Goal: Task Accomplishment & Management: Manage account settings

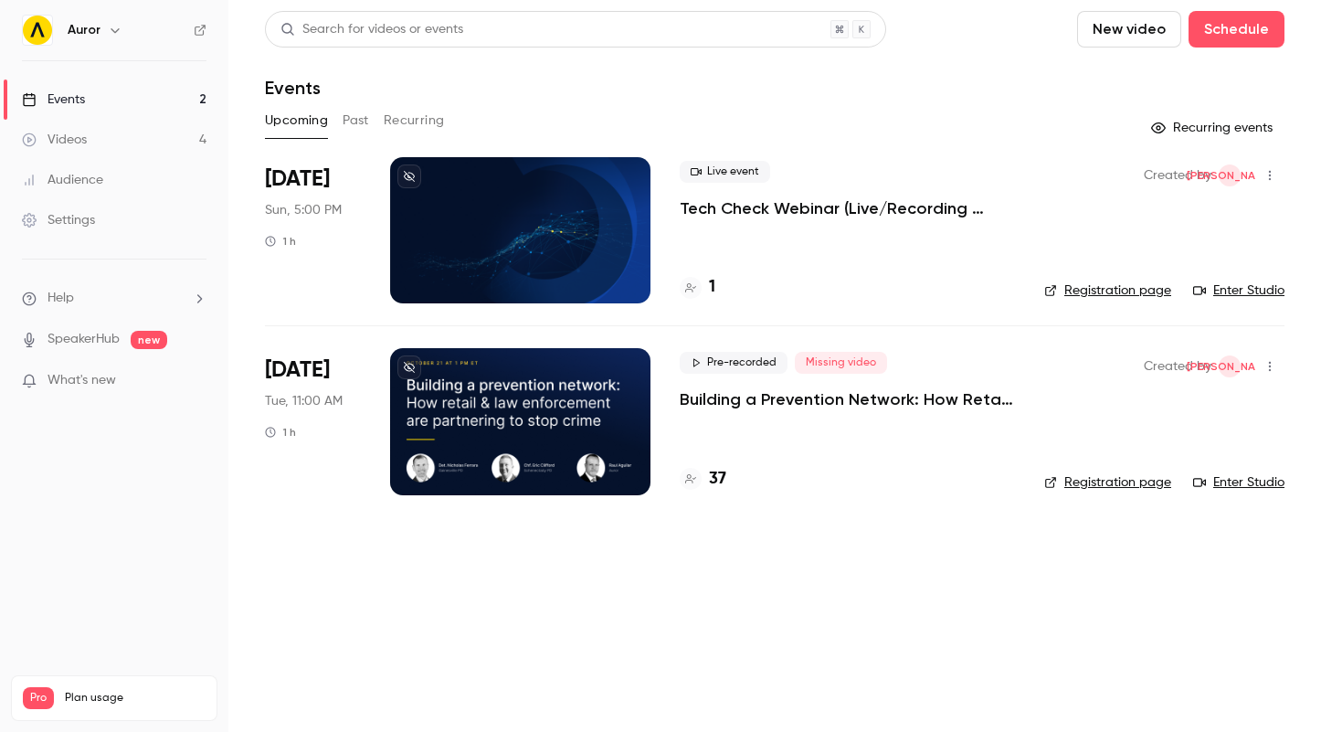
click at [1275, 365] on icon "button" at bounding box center [1270, 366] width 15 height 13
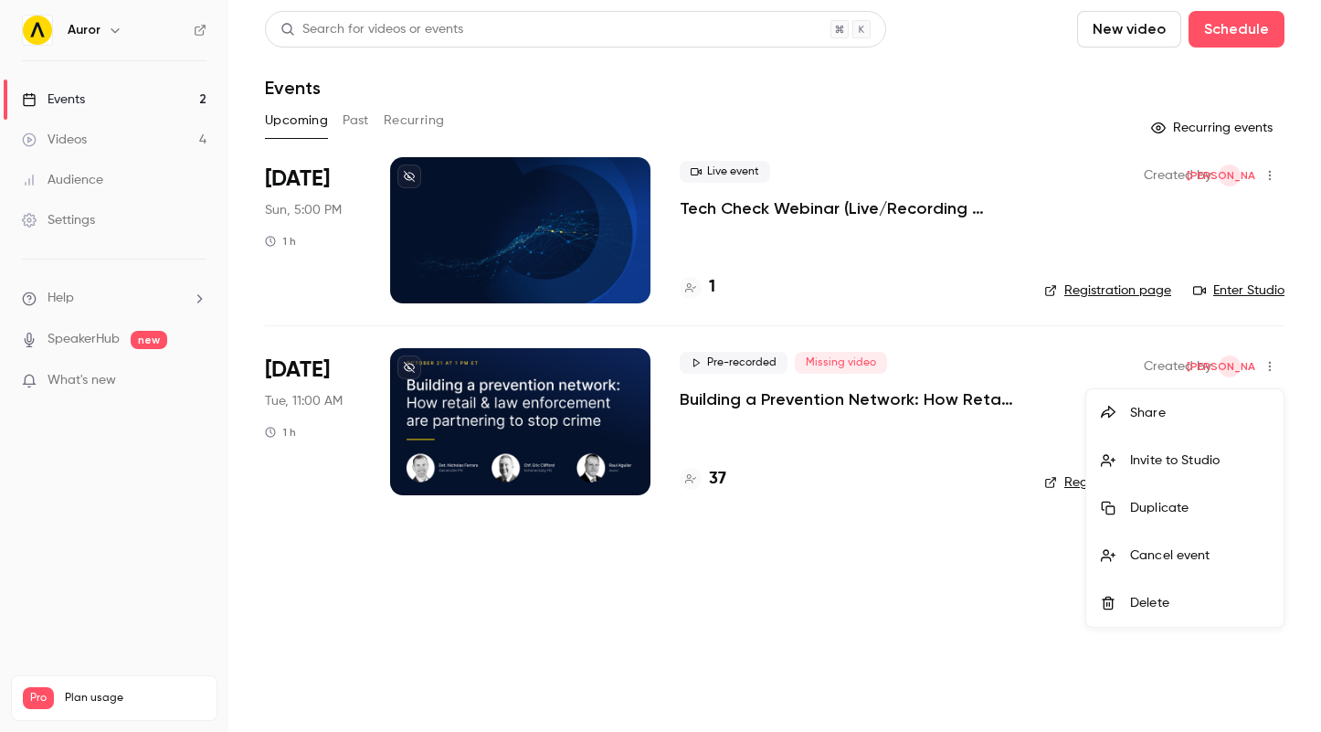
click at [854, 667] on div at bounding box center [660, 366] width 1321 height 732
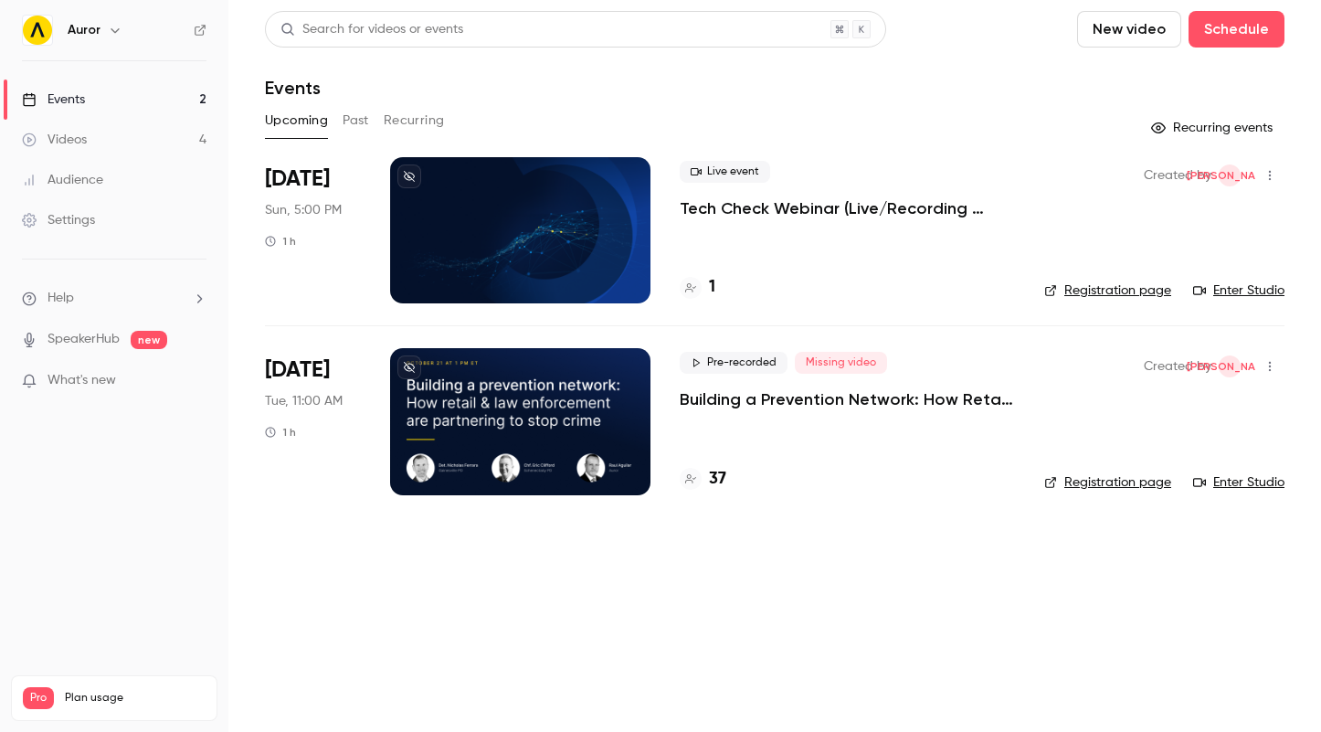
click at [767, 404] on p "Building a Prevention Network: How Retail and Law Enforcement Are Partnering to…" at bounding box center [847, 399] width 335 height 22
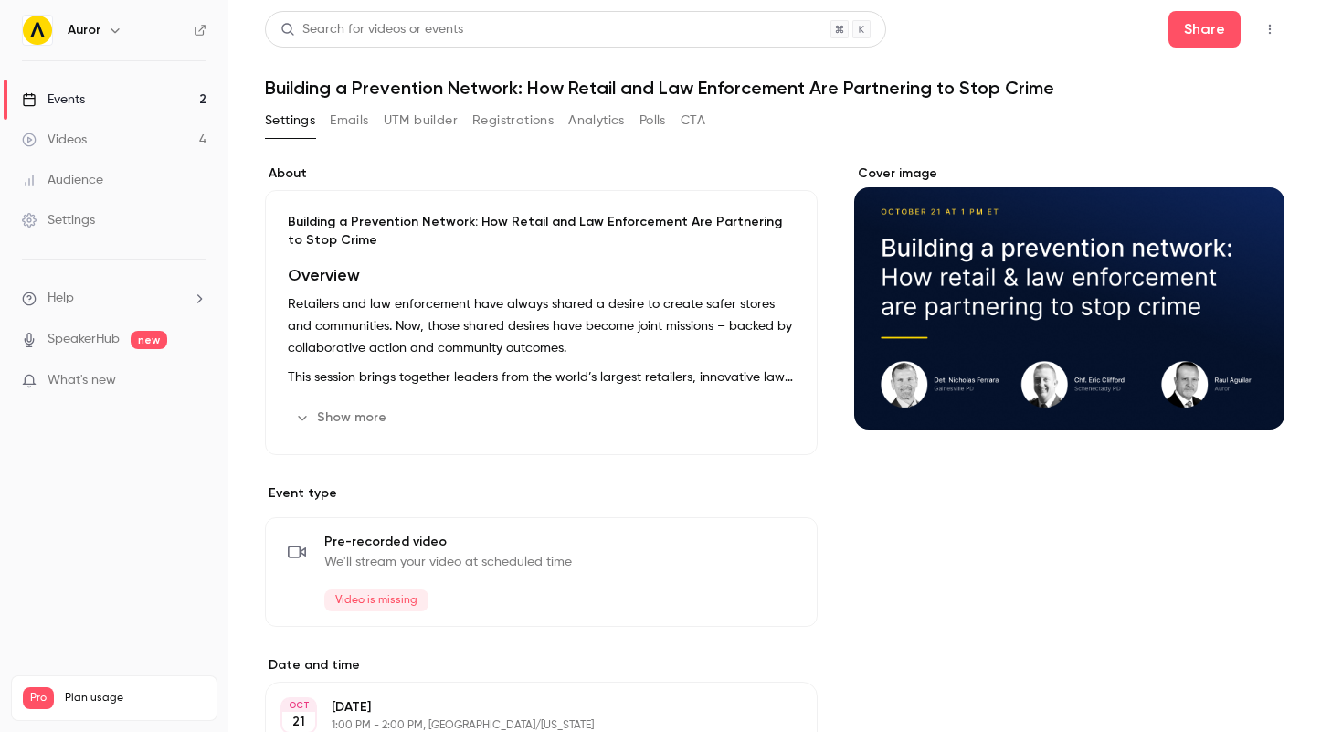
click at [361, 121] on button "Emails" at bounding box center [349, 120] width 38 height 29
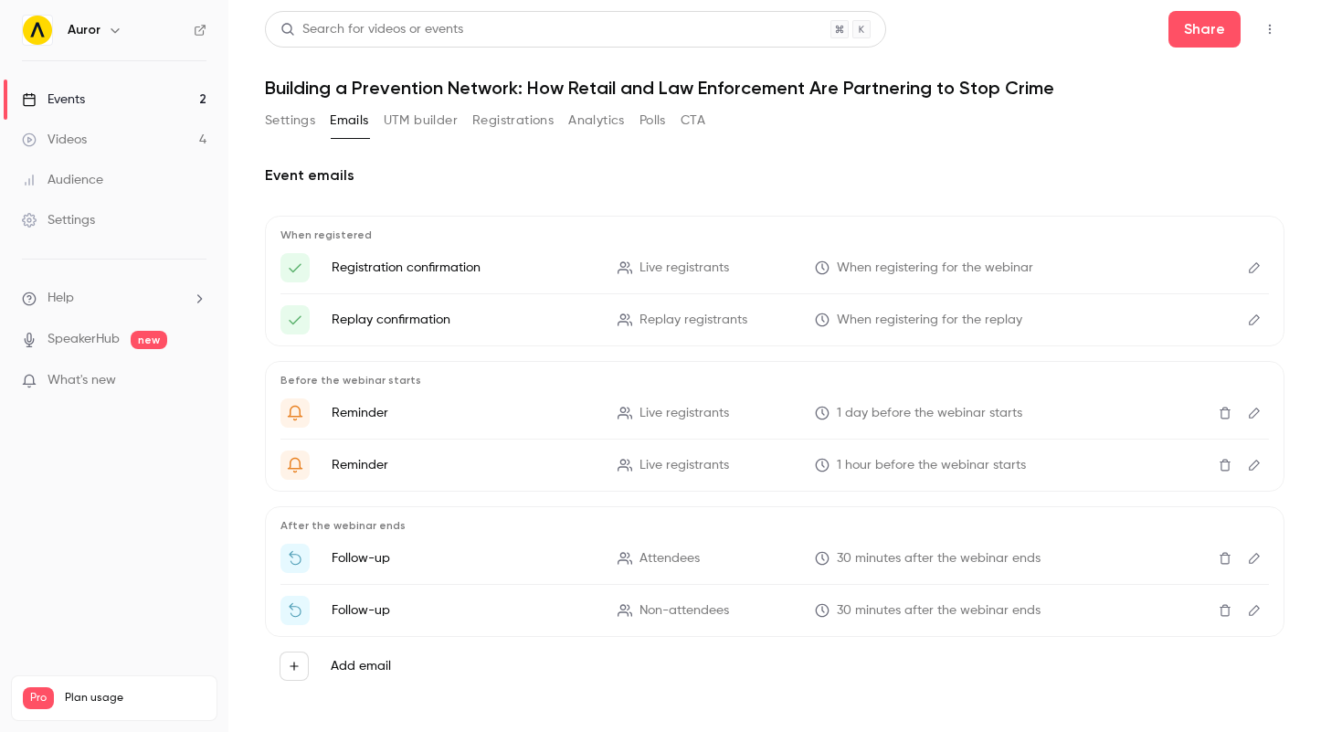
click at [431, 126] on button "UTM builder" at bounding box center [421, 120] width 74 height 29
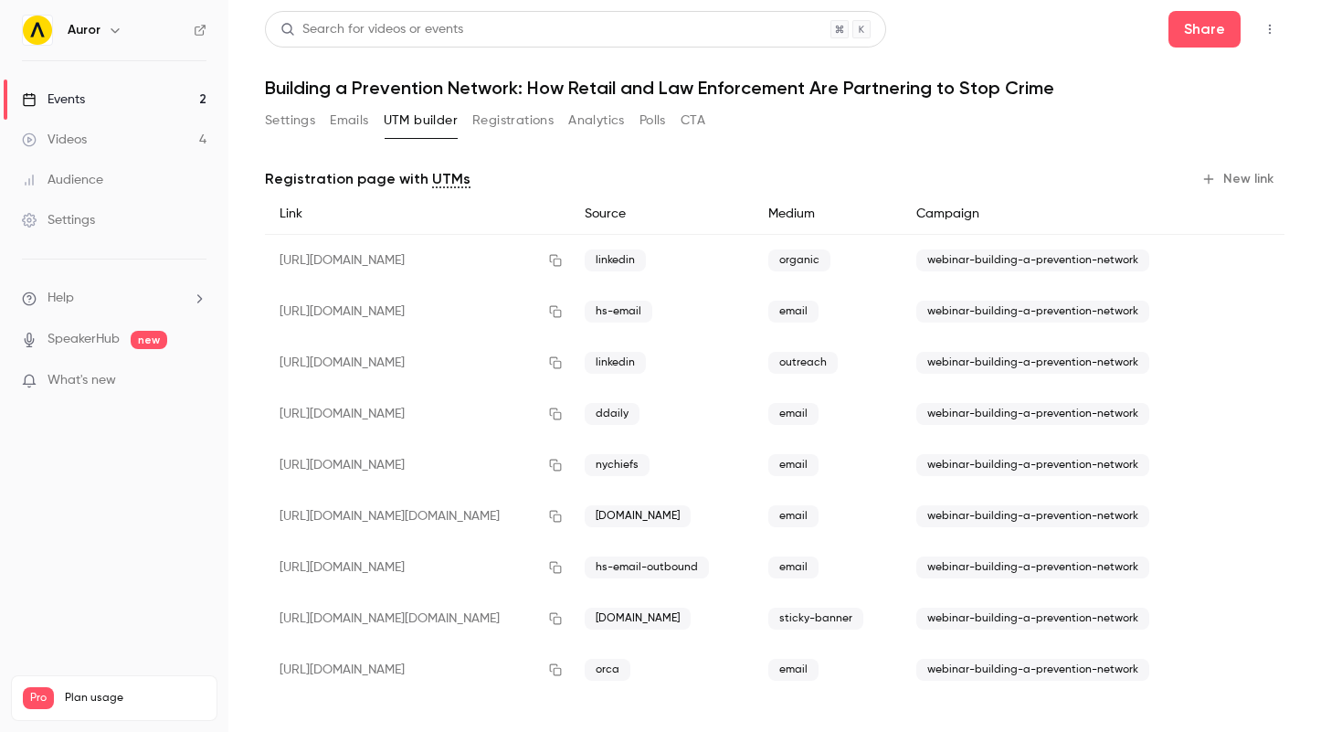
click at [523, 127] on button "Registrations" at bounding box center [512, 120] width 81 height 29
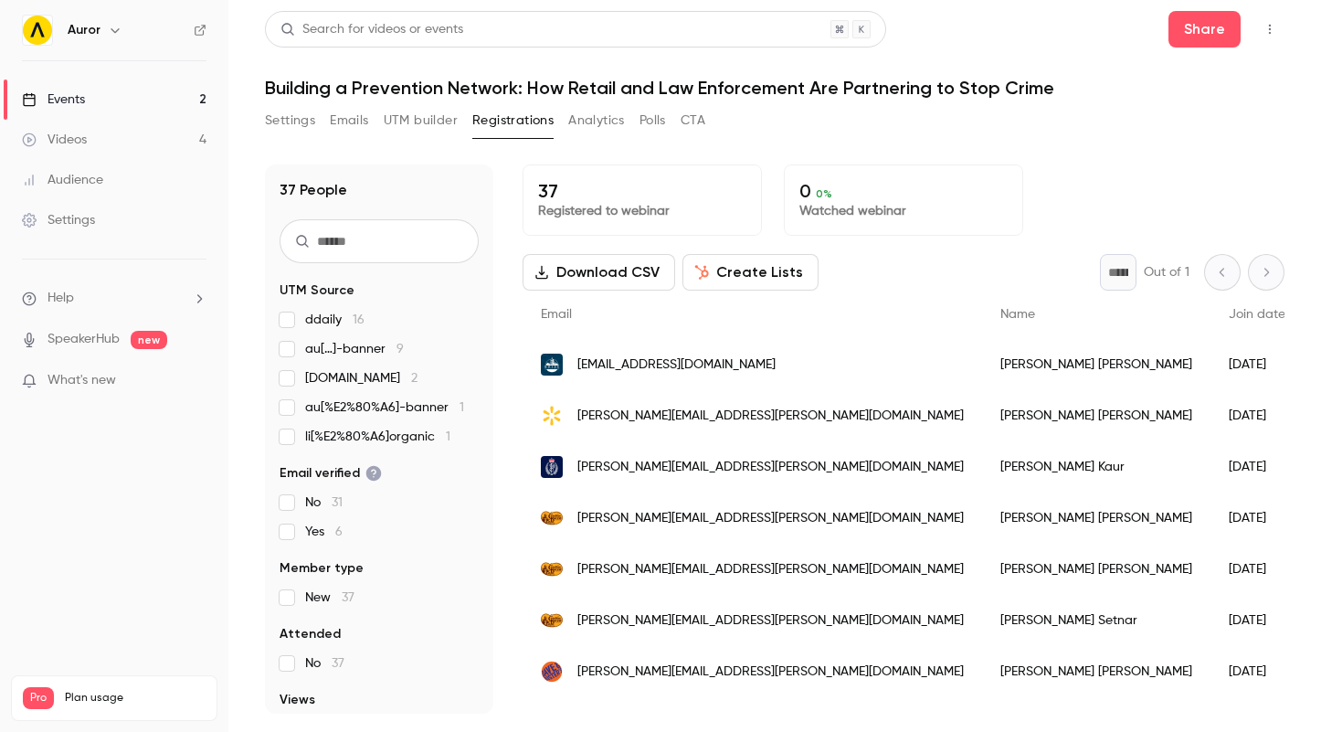
click at [586, 127] on button "Analytics" at bounding box center [596, 120] width 57 height 29
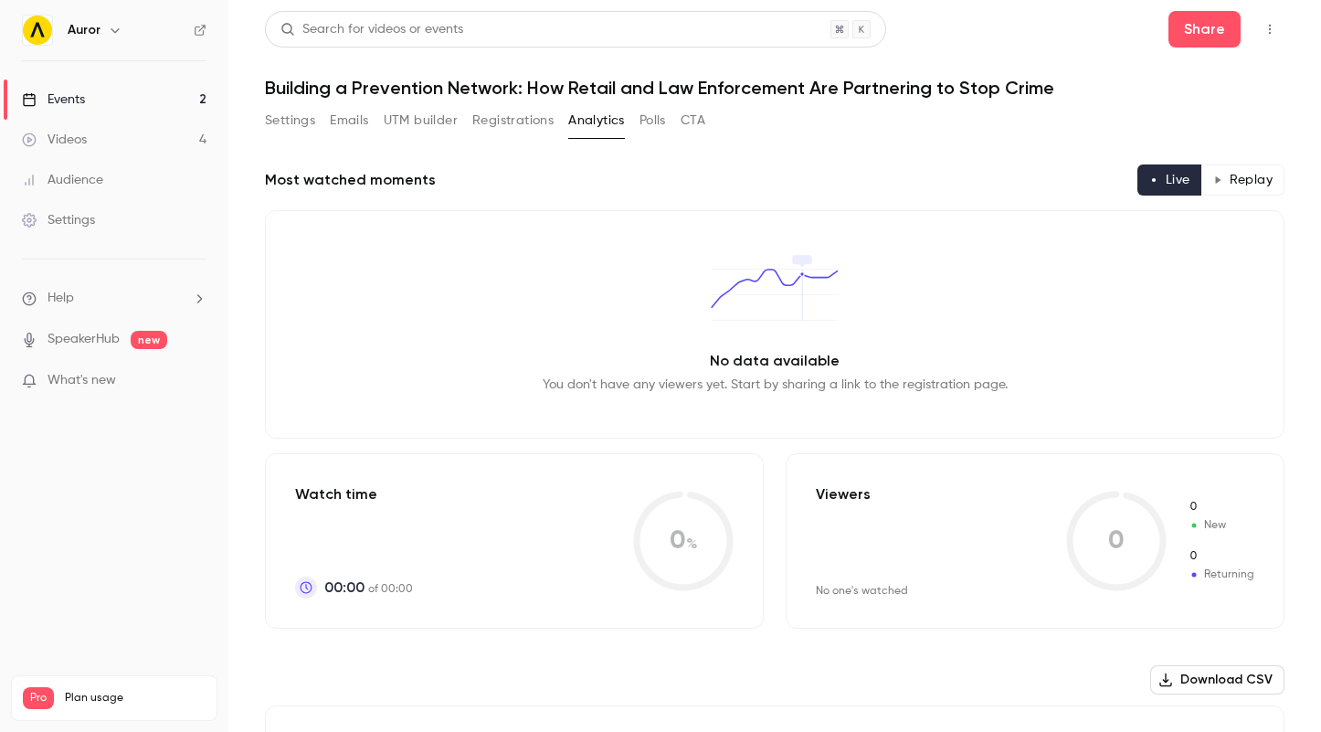
click at [649, 125] on button "Polls" at bounding box center [652, 120] width 26 height 29
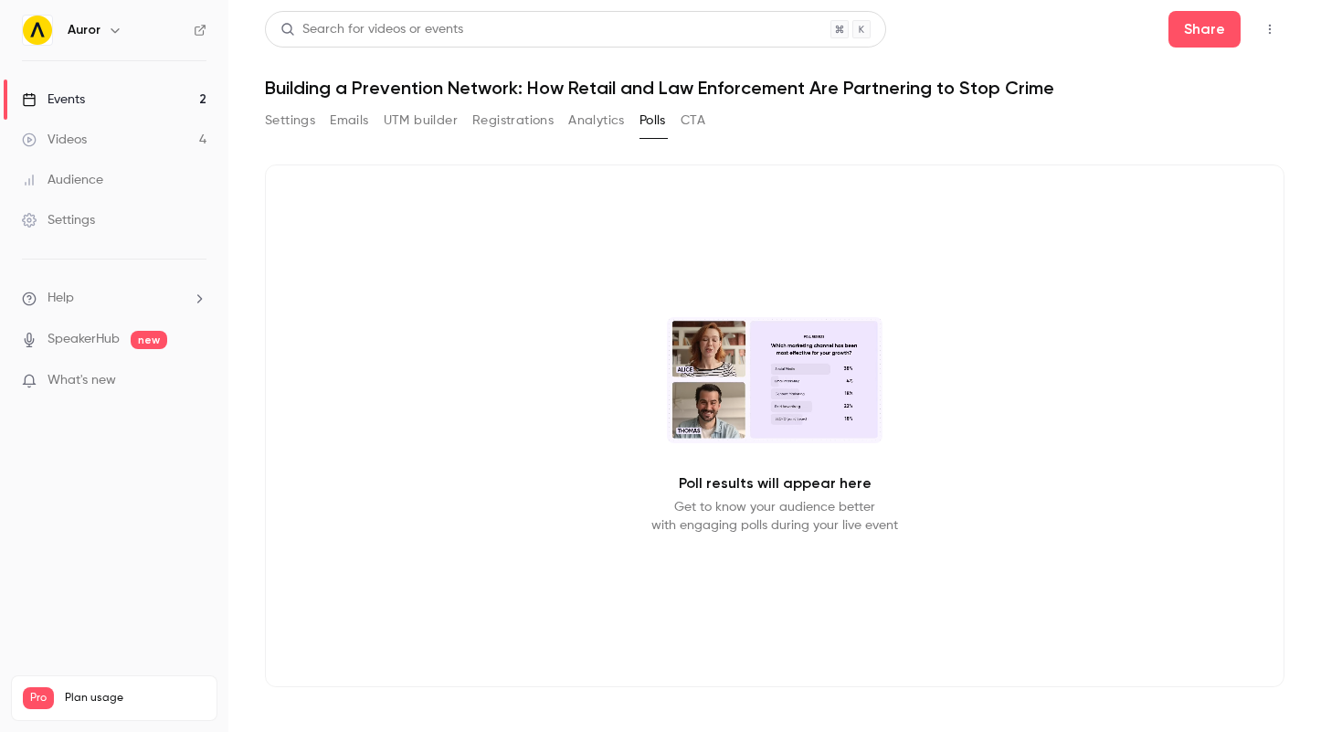
click at [697, 128] on button "CTA" at bounding box center [693, 120] width 25 height 29
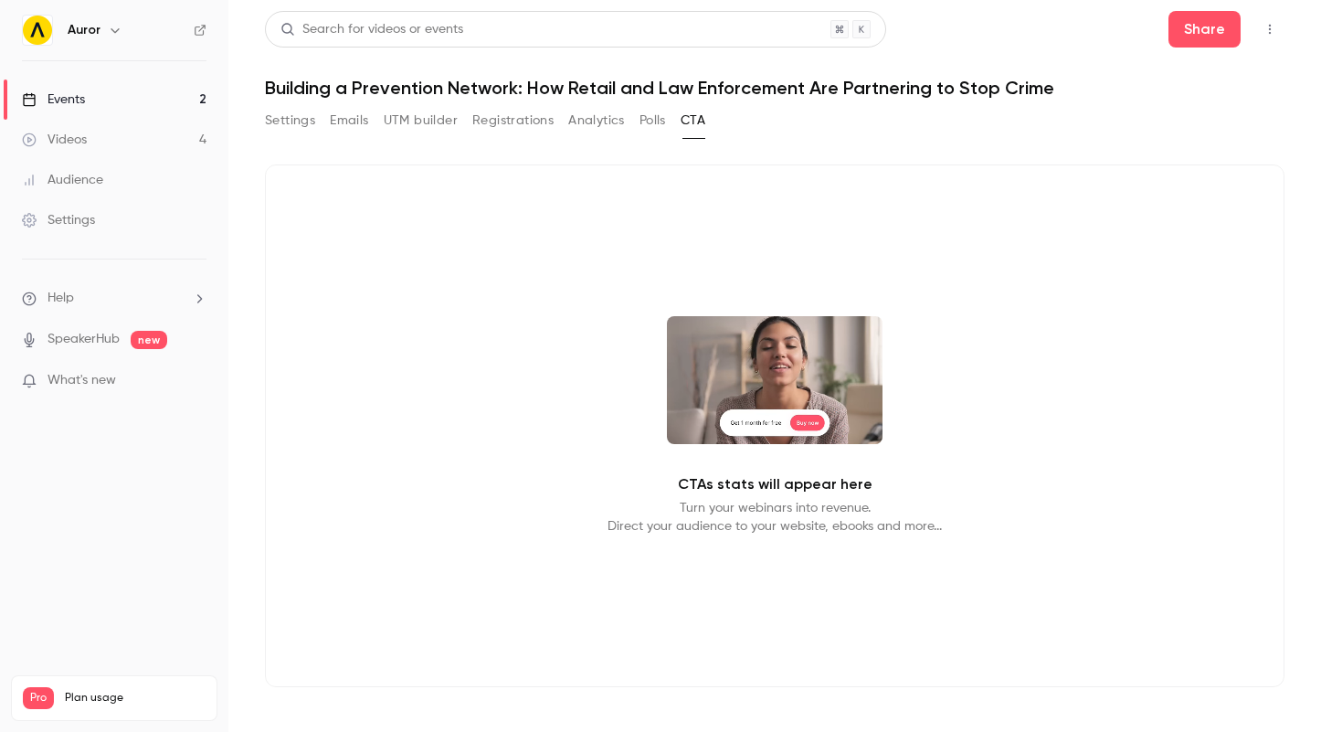
click at [276, 114] on button "Settings" at bounding box center [290, 120] width 50 height 29
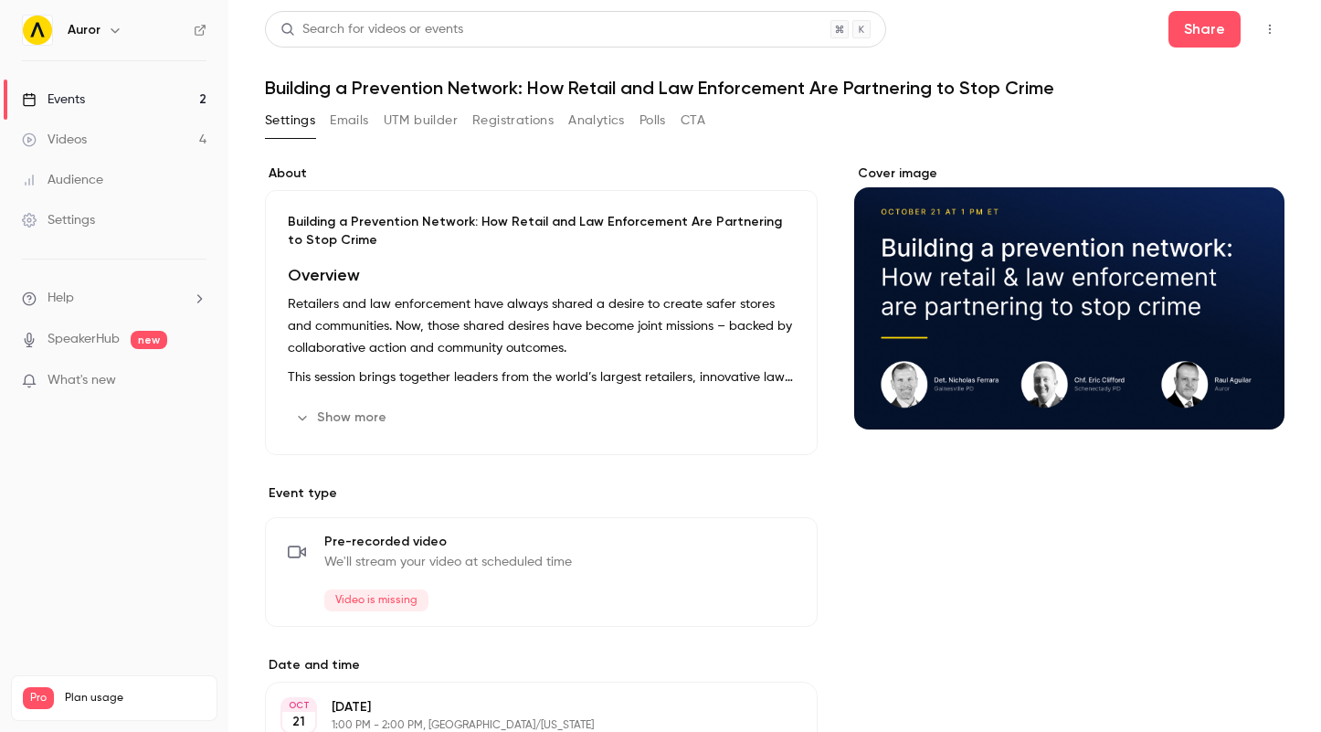
click at [339, 123] on button "Emails" at bounding box center [349, 120] width 38 height 29
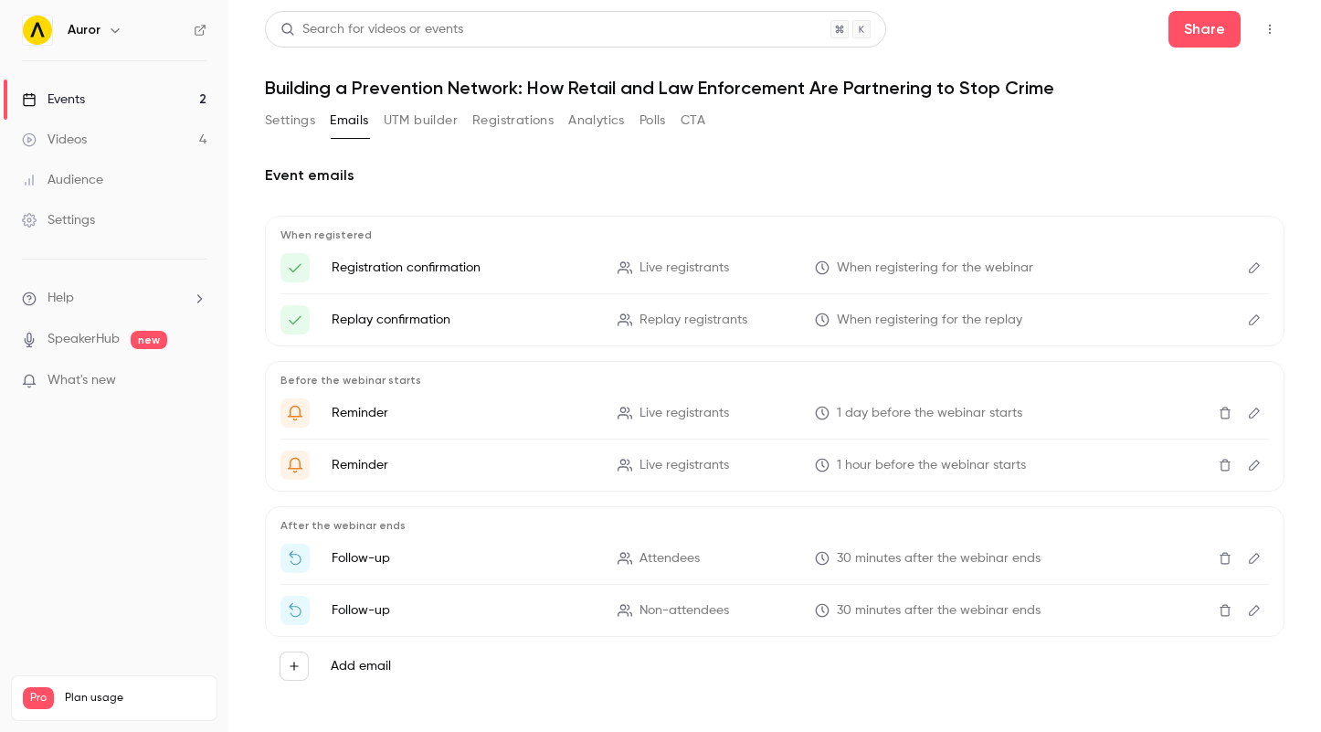
click at [417, 125] on button "UTM builder" at bounding box center [421, 120] width 74 height 29
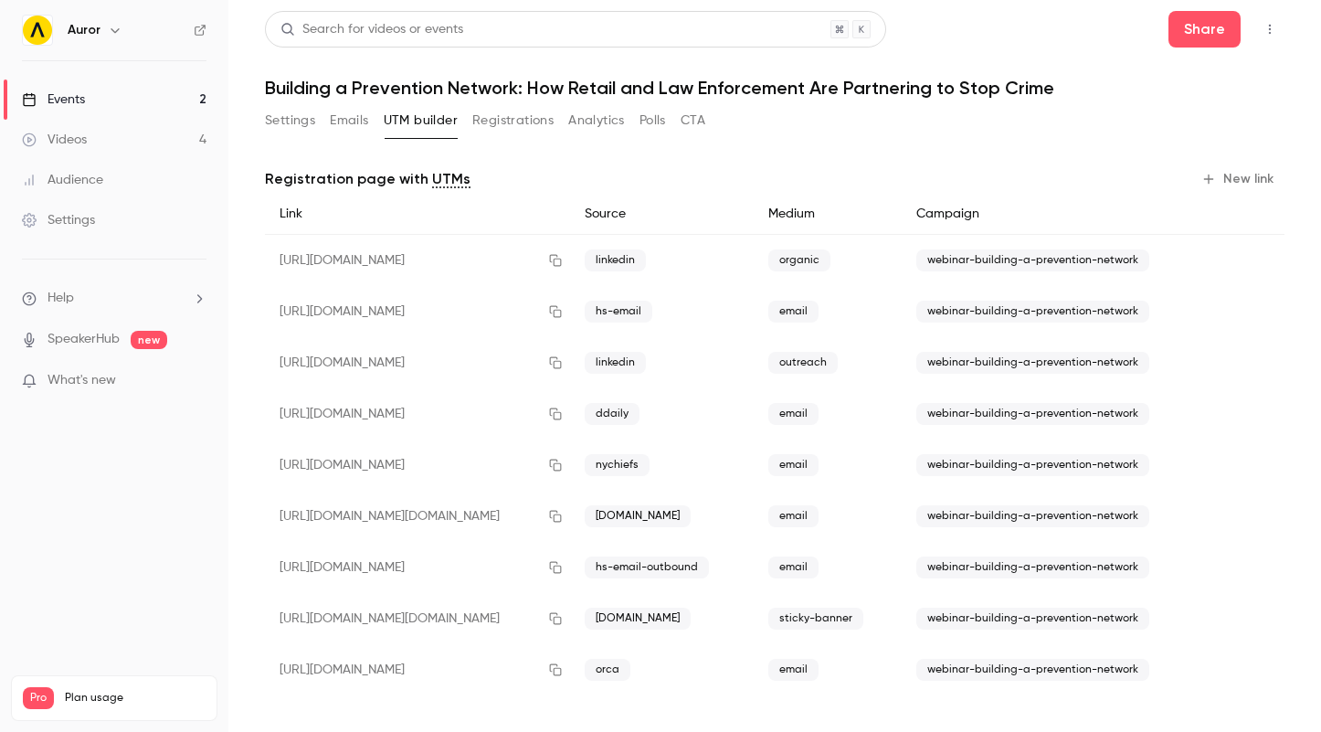
scroll to position [4, 0]
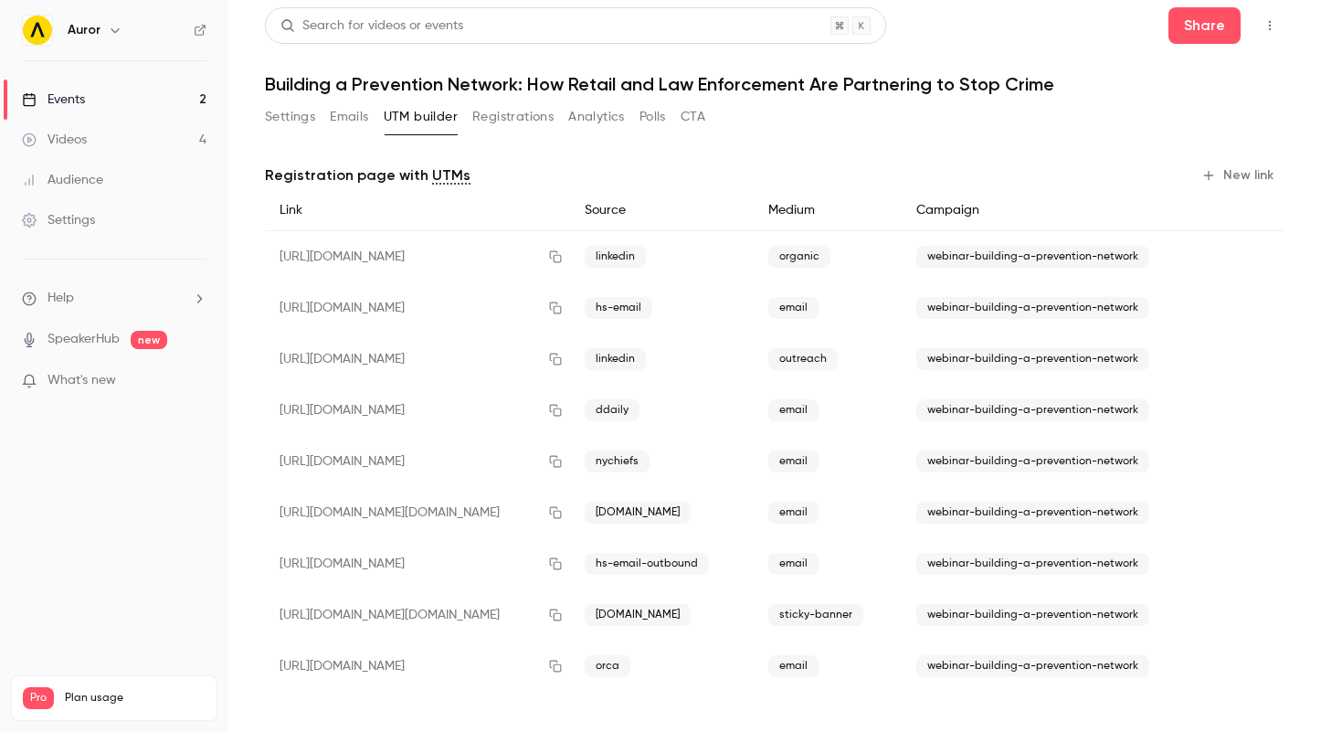
click at [545, 116] on button "Registrations" at bounding box center [512, 116] width 81 height 29
